Goal: Task Accomplishment & Management: Manage account settings

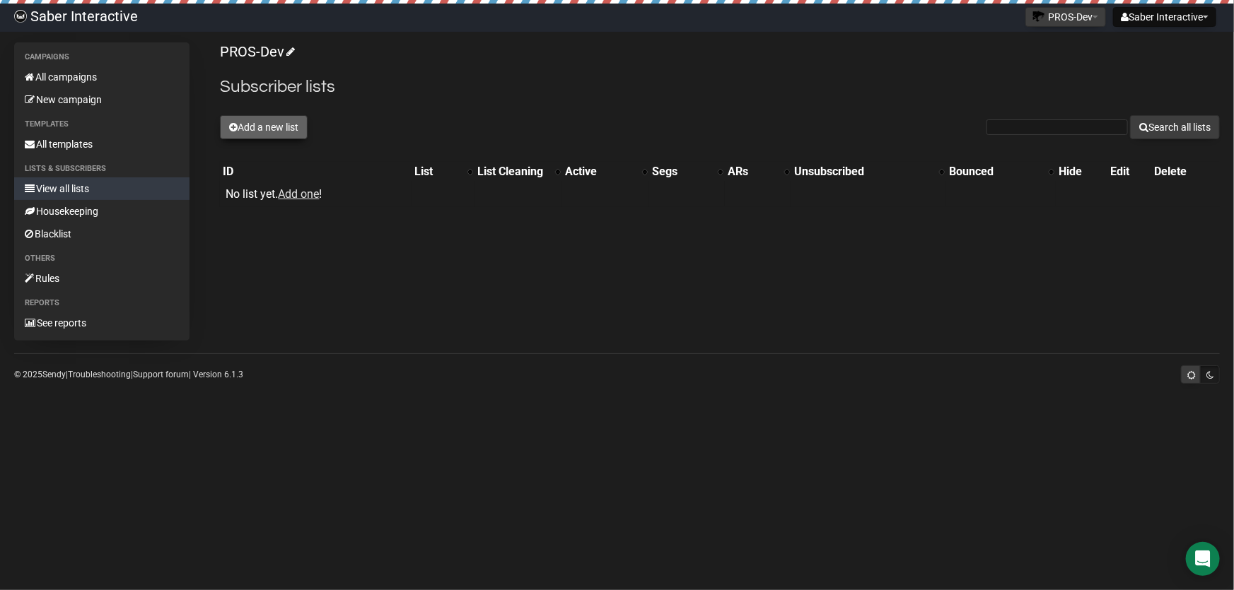
click at [270, 120] on button "Add a new list" at bounding box center [264, 127] width 88 height 24
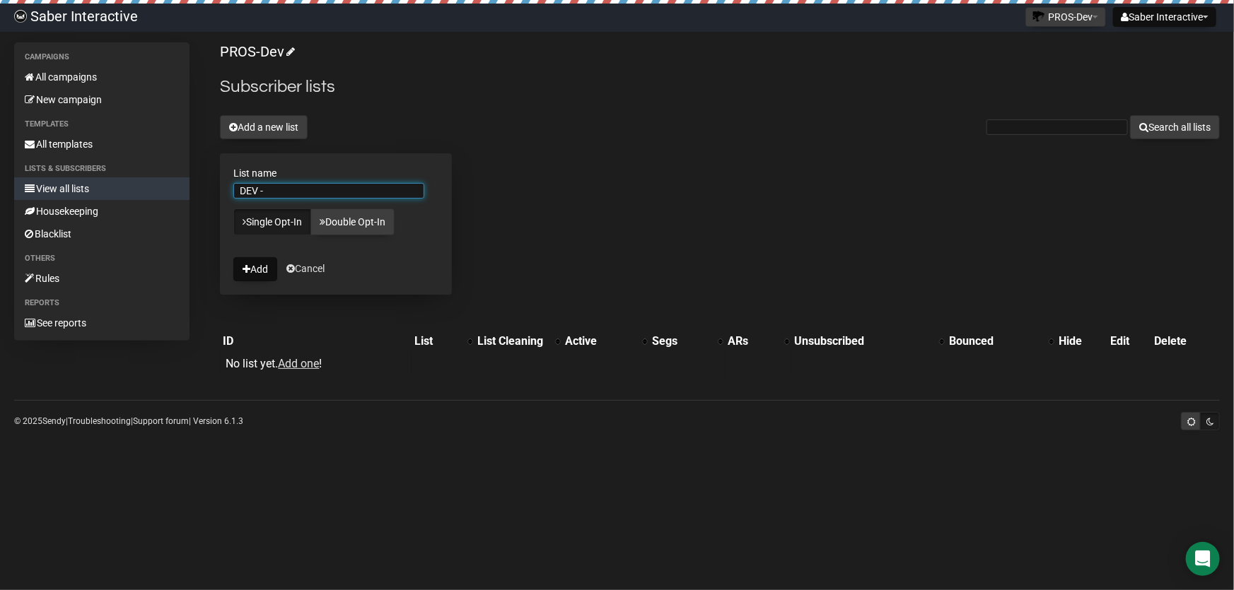
paste input "Ninja Way"
drag, startPoint x: 324, startPoint y: 191, endPoint x: 201, endPoint y: 192, distance: 123.0
click at [201, 192] on div "Campaigns All campaigns New campaign Templates All templates Lists & subscriber…" at bounding box center [617, 214] width 1206 height 345
type input "DEV - Ninja Way"
click at [256, 272] on button "Add" at bounding box center [255, 269] width 44 height 24
